Goal: Information Seeking & Learning: Learn about a topic

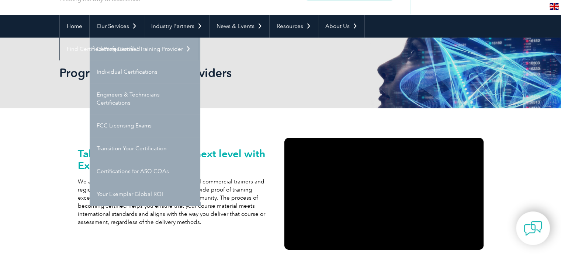
scroll to position [74, 0]
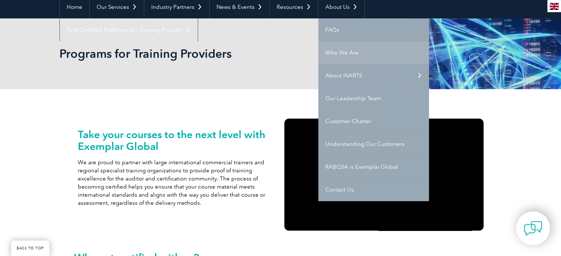
click at [340, 52] on link "Who We Are" at bounding box center [373, 52] width 111 height 23
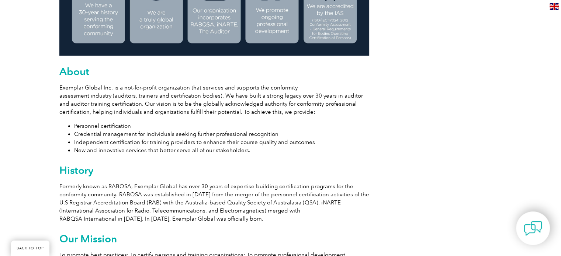
scroll to position [406, 0]
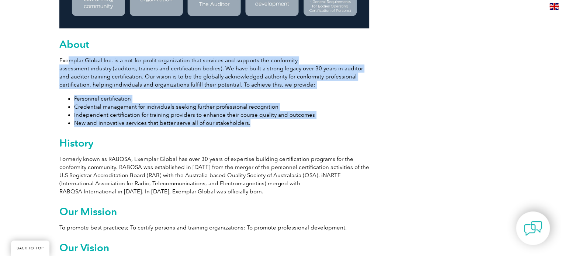
drag, startPoint x: 66, startPoint y: 60, endPoint x: 313, endPoint y: 126, distance: 255.0
click at [152, 122] on li "New and innovative services that better serve all of our stakeholders." at bounding box center [221, 123] width 295 height 8
drag, startPoint x: 59, startPoint y: 58, endPoint x: 254, endPoint y: 120, distance: 204.9
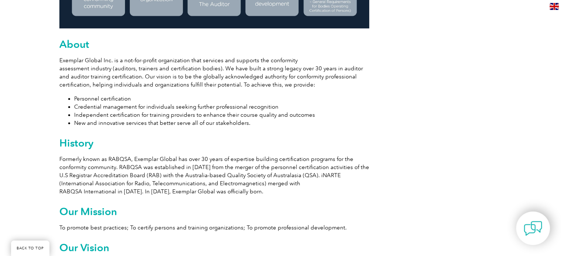
click at [140, 182] on p "Formerly known as RABQSA, Exemplar Global has over 30 years of expertise buildi…" at bounding box center [214, 175] width 310 height 41
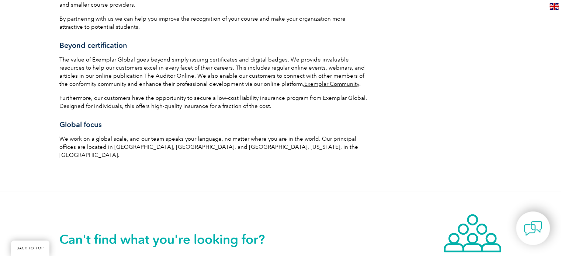
scroll to position [1117, 0]
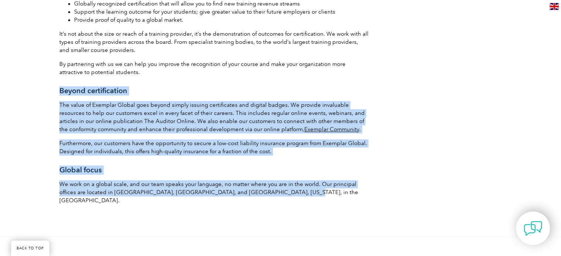
drag, startPoint x: 60, startPoint y: 82, endPoint x: 203, endPoint y: 161, distance: 163.8
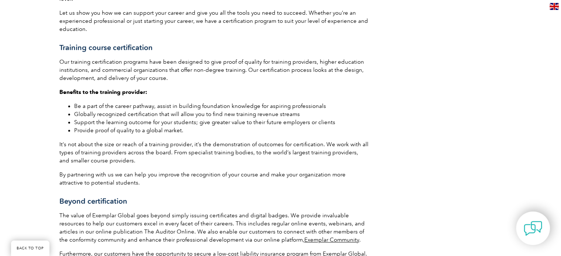
click at [127, 110] on li "Globally recognized certification that will allow you to find new training reve…" at bounding box center [221, 114] width 295 height 8
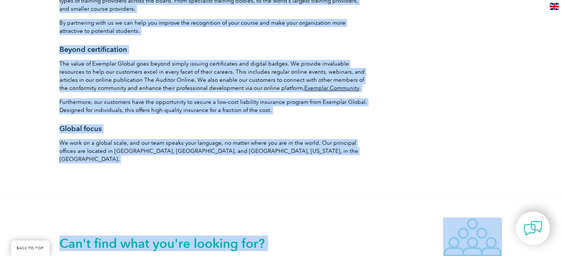
scroll to position [1261, 0]
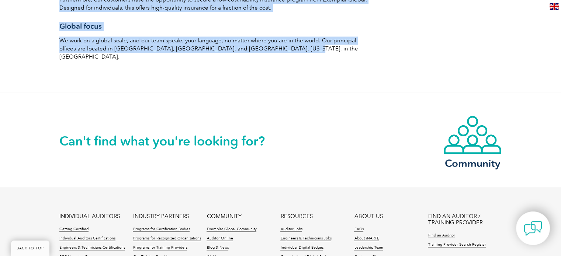
drag, startPoint x: 60, startPoint y: 39, endPoint x: 264, endPoint y: 38, distance: 203.9
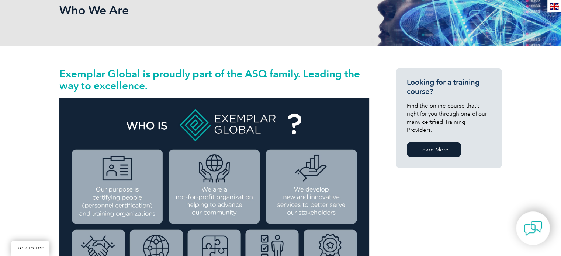
scroll to position [0, 0]
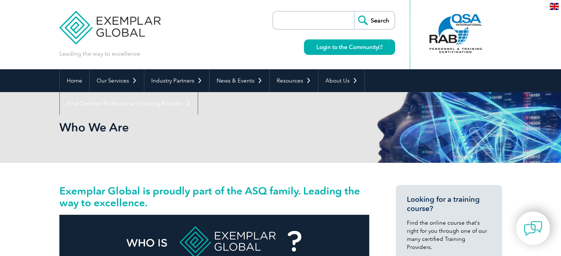
click at [59, 189] on h2 "Exemplar Global is proudly part of the ASQ family. Leading the way to excellenc…" at bounding box center [214, 197] width 310 height 24
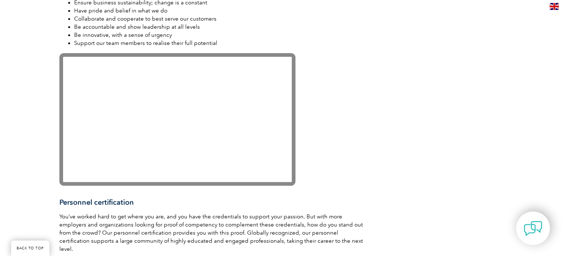
scroll to position [774, 0]
